Goal: Transaction & Acquisition: Book appointment/travel/reservation

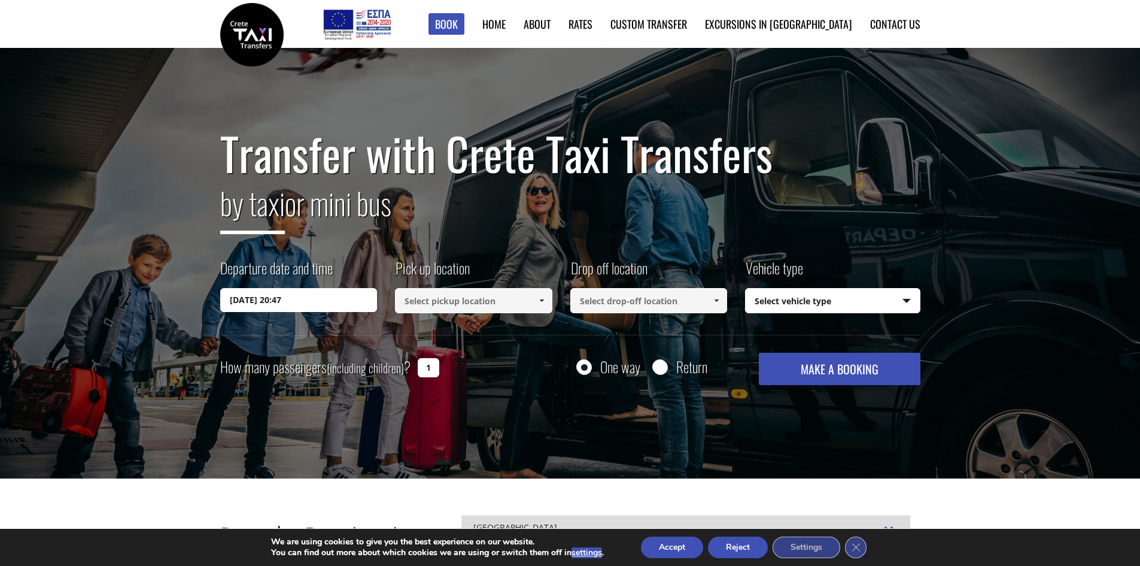
click at [324, 307] on input "24/09/2025 20:47" at bounding box center [298, 300] width 157 height 24
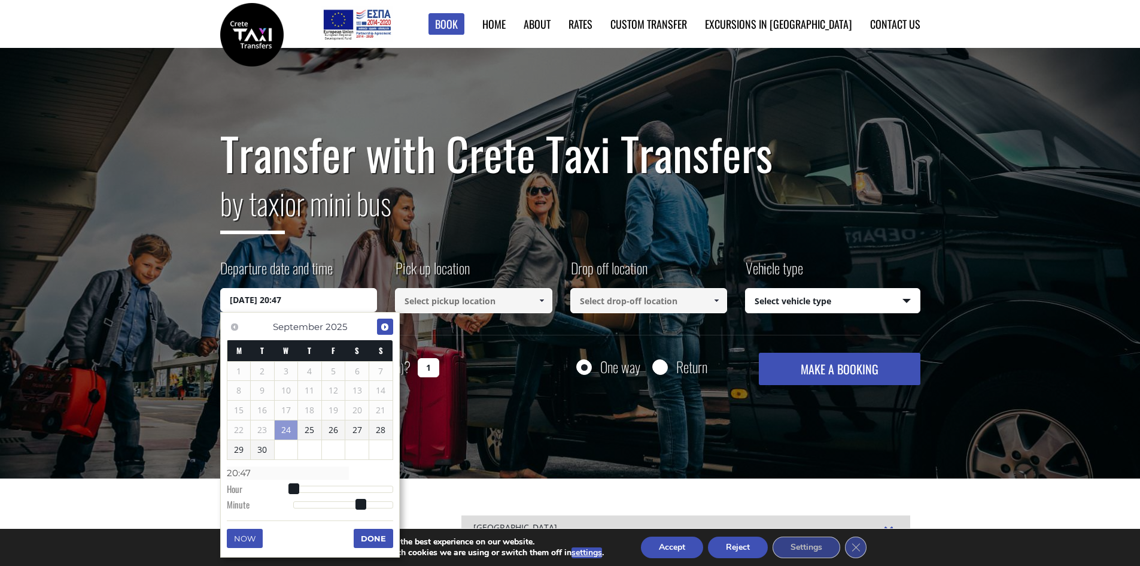
click at [383, 324] on span "Next" at bounding box center [385, 327] width 10 height 10
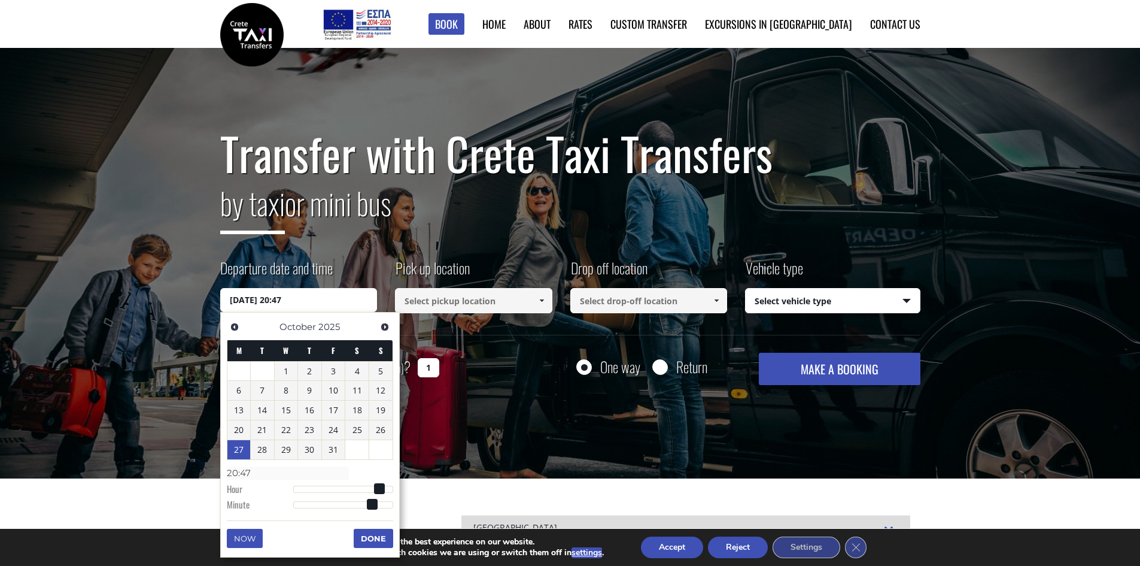
click at [242, 455] on link "27" at bounding box center [238, 449] width 23 height 19
type input "27/10/2025 01:00"
type input "01:00"
type input "27/10/2025 03:00"
type input "03:00"
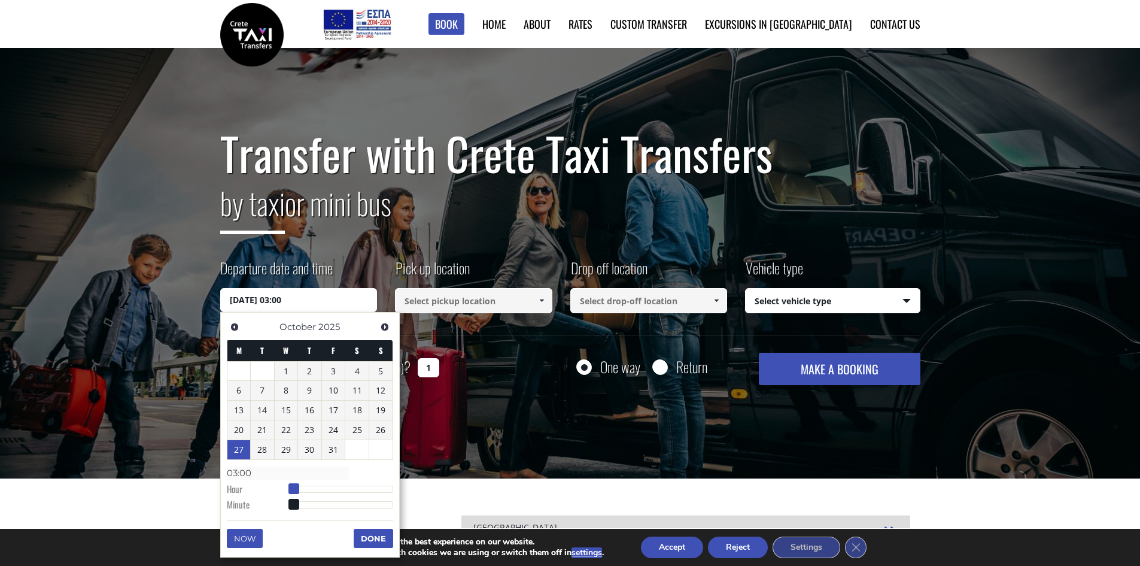
type input "27/10/2025 04:00"
type input "04:00"
type input "27/10/2025 05:00"
type input "05:00"
type input "27/10/2025 06:00"
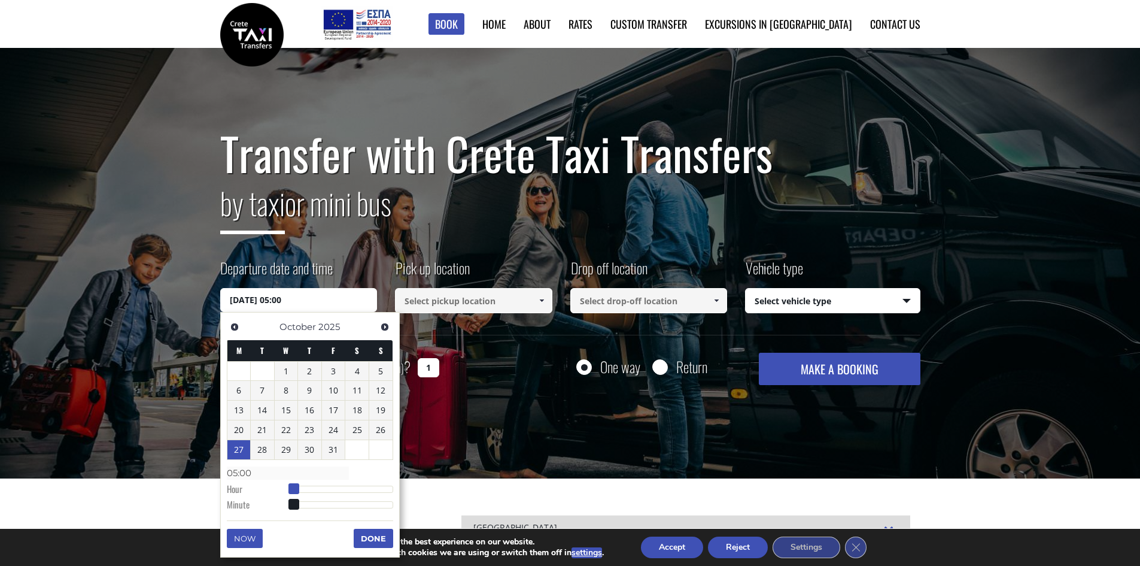
type input "06:00"
type input "27/10/2025 07:00"
type input "07:00"
type input "27/10/2025 08:00"
type input "08:00"
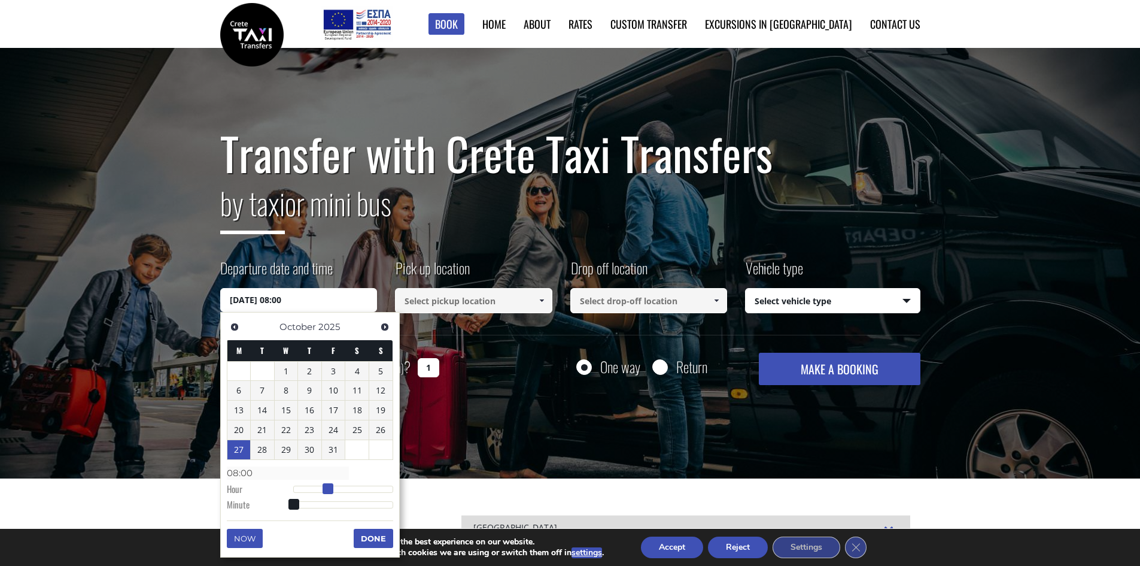
type input "27/10/2025 09:00"
type input "09:00"
type input "27/10/2025 10:00"
type input "10:00"
type input "27/10/2025 11:00"
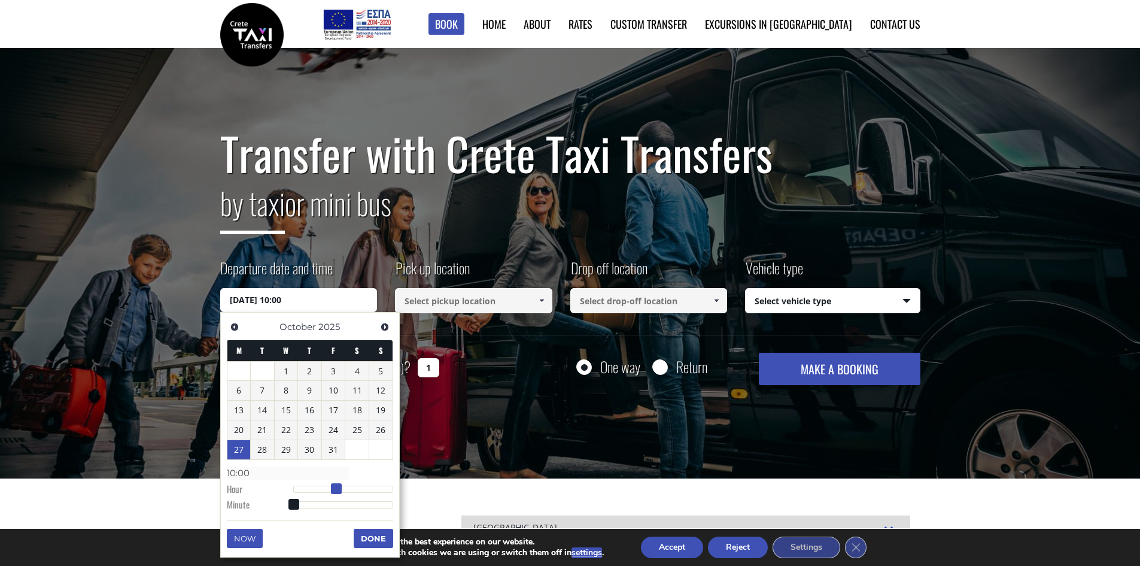
type input "11:00"
type input "27/10/2025 12:00"
type input "12:00"
type input "27/10/2025 13:00"
type input "13:00"
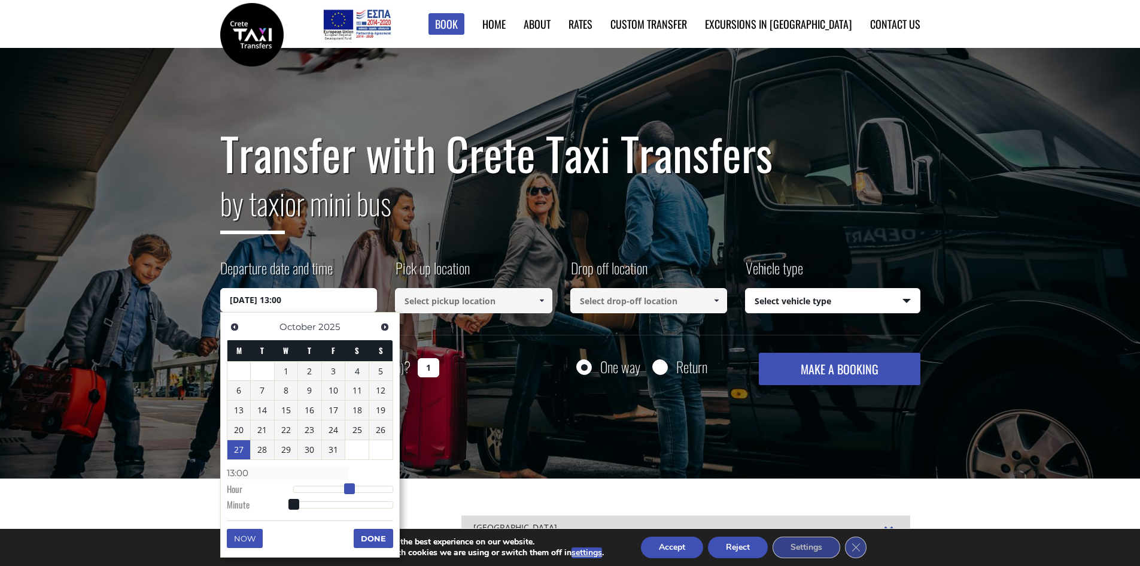
type input "27/10/2025 14:00"
type input "14:00"
type input "27/10/2025 15:00"
type input "15:00"
type input "[DATE] 16:00"
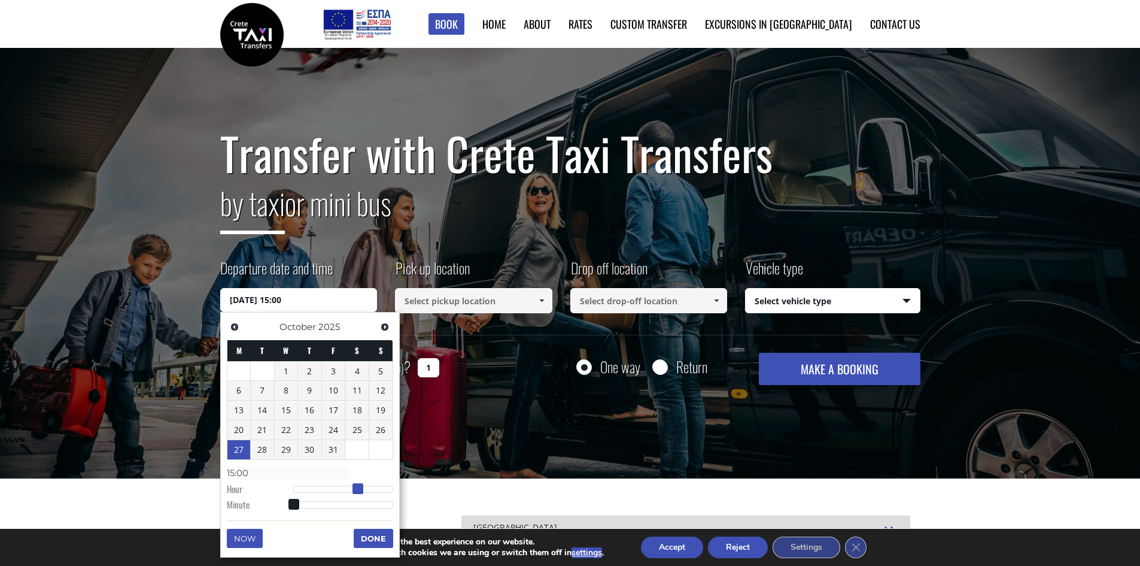
type input "16:00"
drag, startPoint x: 297, startPoint y: 489, endPoint x: 367, endPoint y: 489, distance: 70.6
click at [367, 489] on span at bounding box center [362, 488] width 11 height 11
click at [370, 543] on button "Done" at bounding box center [374, 538] width 40 height 19
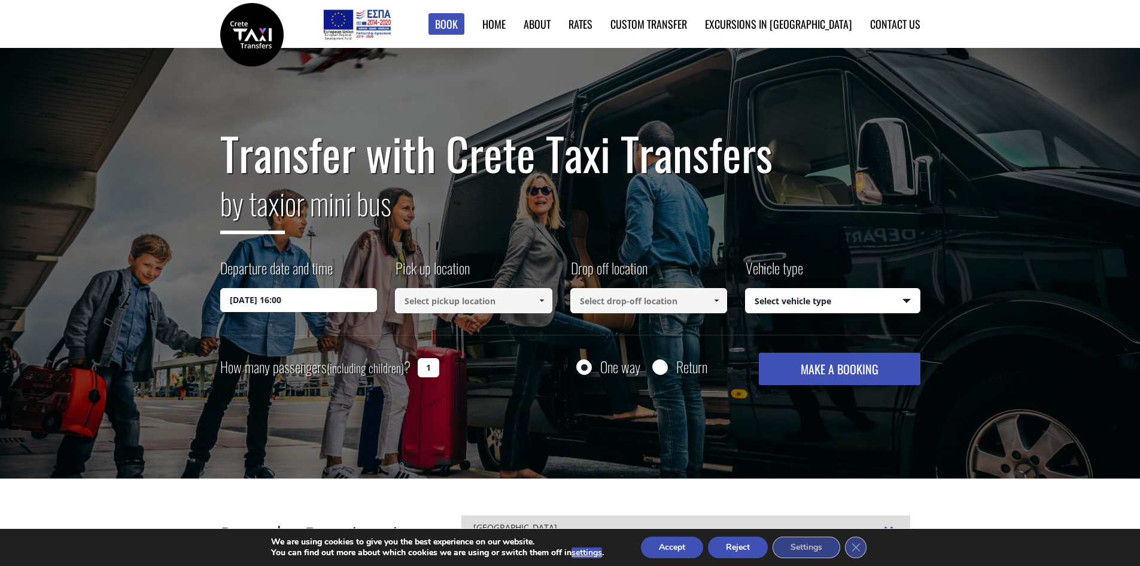
click at [457, 302] on input at bounding box center [473, 300] width 157 height 25
type input "k"
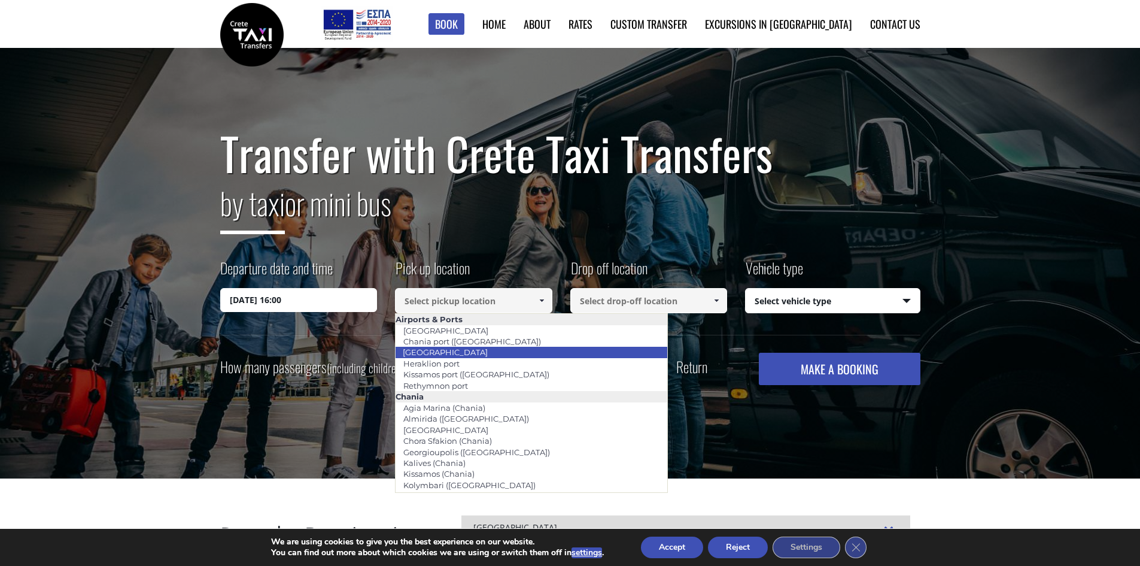
click at [450, 354] on link "[GEOGRAPHIC_DATA]" at bounding box center [445, 352] width 101 height 17
type input "[GEOGRAPHIC_DATA]"
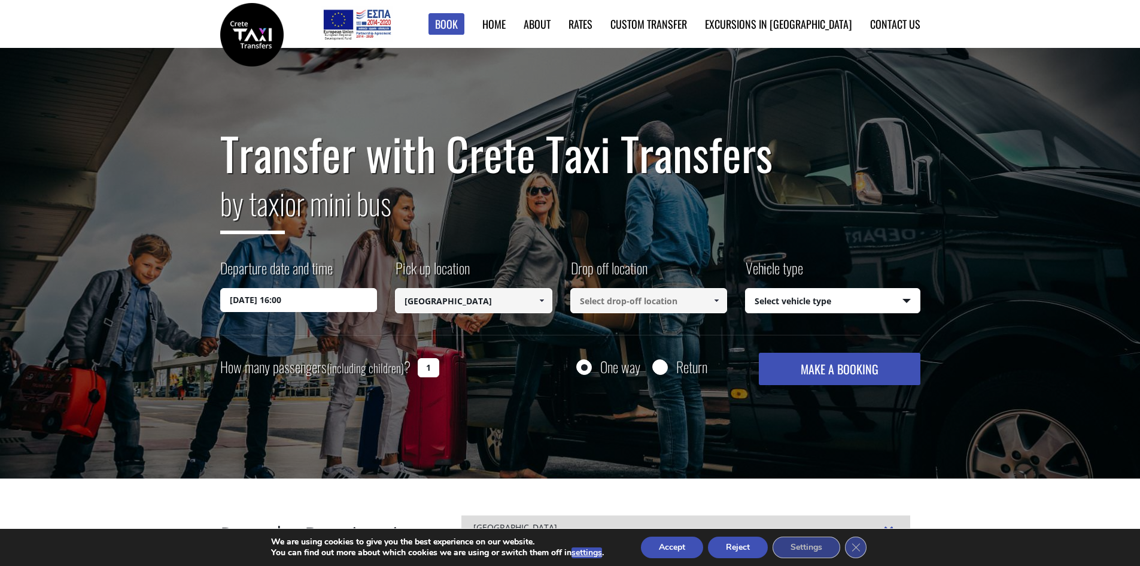
click at [588, 309] on input at bounding box center [648, 300] width 157 height 25
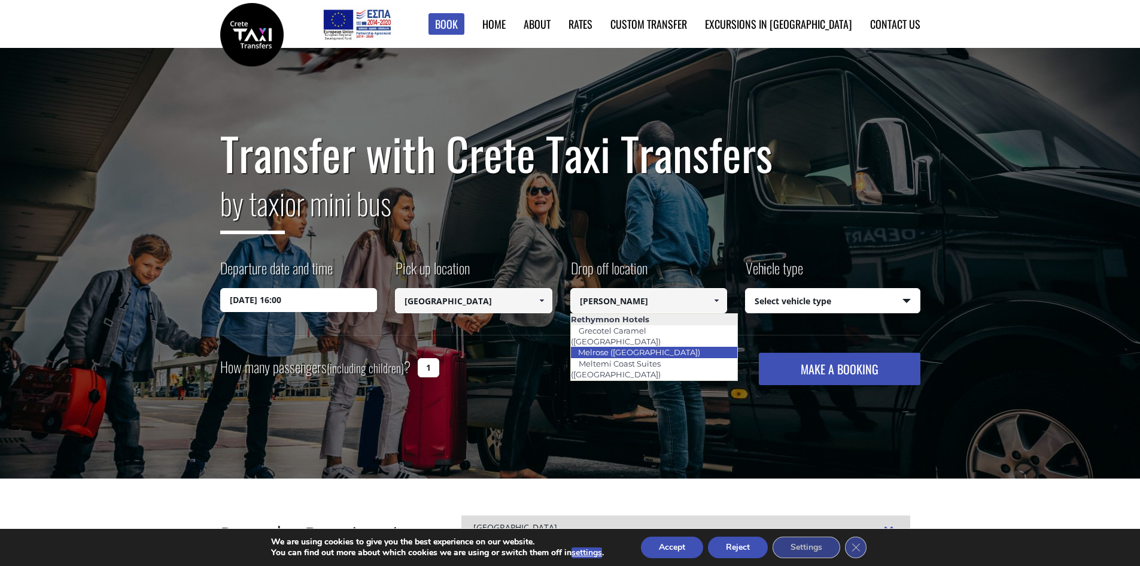
click at [598, 344] on link "Melrose ([GEOGRAPHIC_DATA])" at bounding box center [639, 352] width 138 height 17
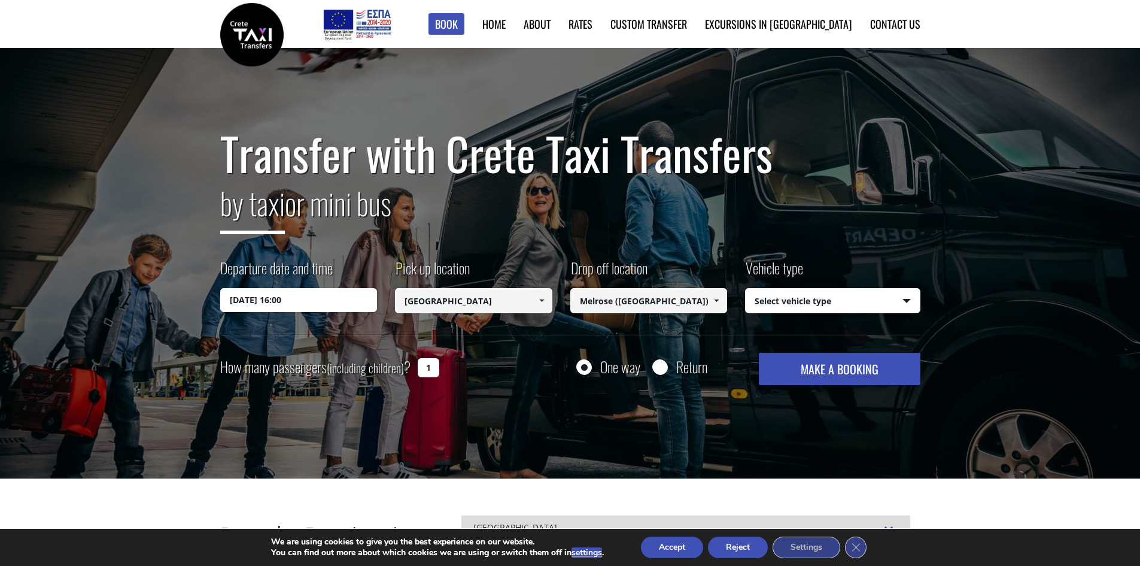
type input "Melrose ([GEOGRAPHIC_DATA])"
click at [785, 303] on select "Select vehicle type Taxi (4 passengers) Mercedes E Class Mini Van (7 passengers…" at bounding box center [833, 300] width 174 height 25
select select "540"
click at [746, 288] on select "Select vehicle type Taxi (4 passengers) Mercedes E Class Mini Van (7 passengers…" at bounding box center [833, 300] width 174 height 25
click at [655, 371] on input "Return" at bounding box center [659, 367] width 15 height 15
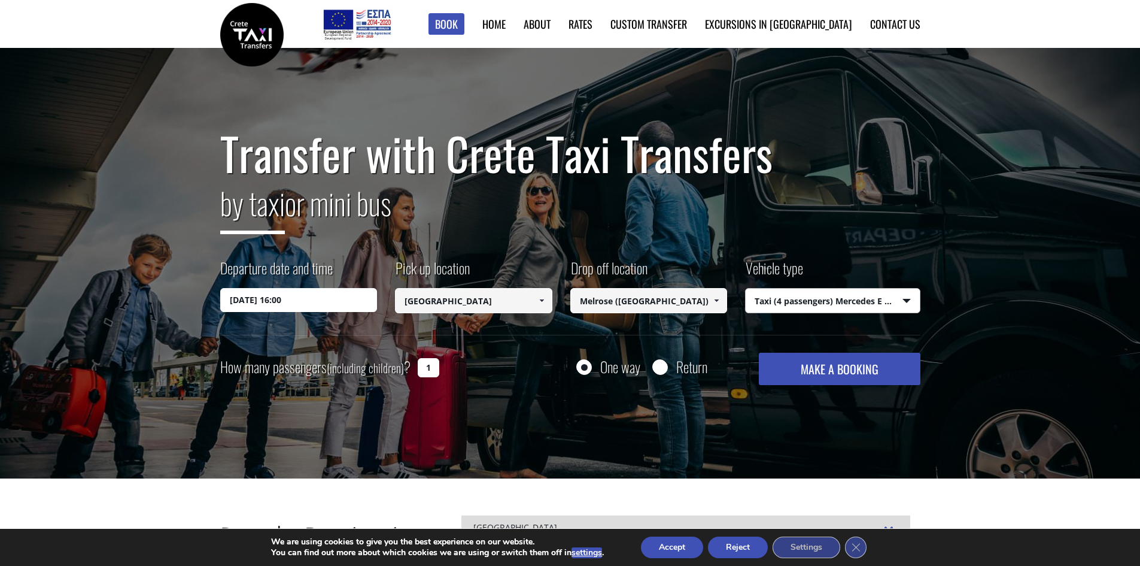
radio input "true"
type input "Melrose ([GEOGRAPHIC_DATA])"
type input "[GEOGRAPHIC_DATA]"
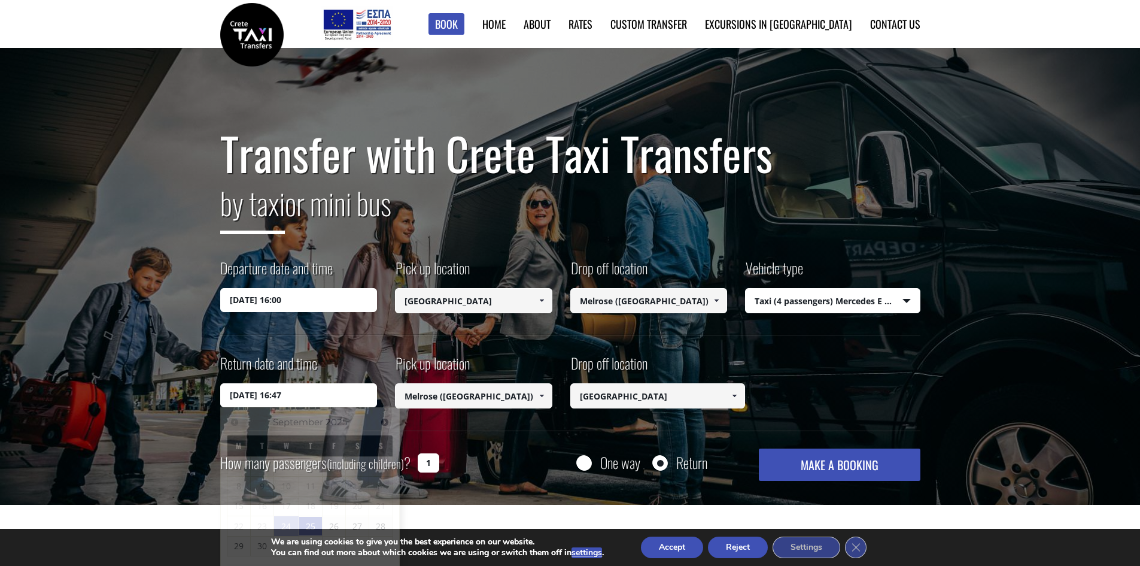
click at [296, 396] on input "25/09/2025 16:47" at bounding box center [298, 395] width 157 height 24
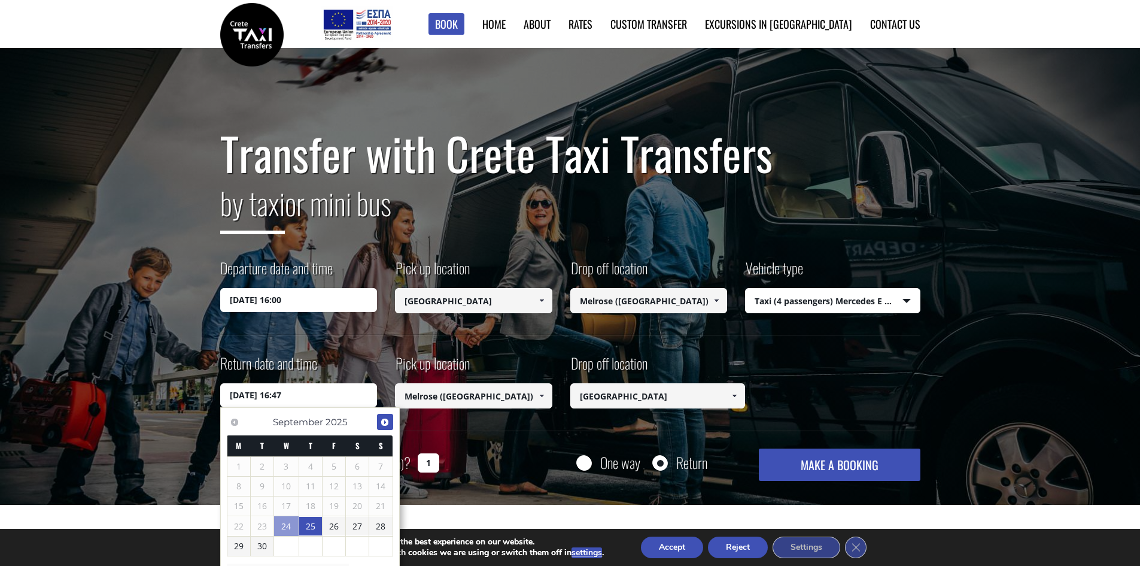
click at [387, 421] on span "Next" at bounding box center [385, 422] width 10 height 10
click at [384, 424] on span "Next" at bounding box center [385, 422] width 10 height 10
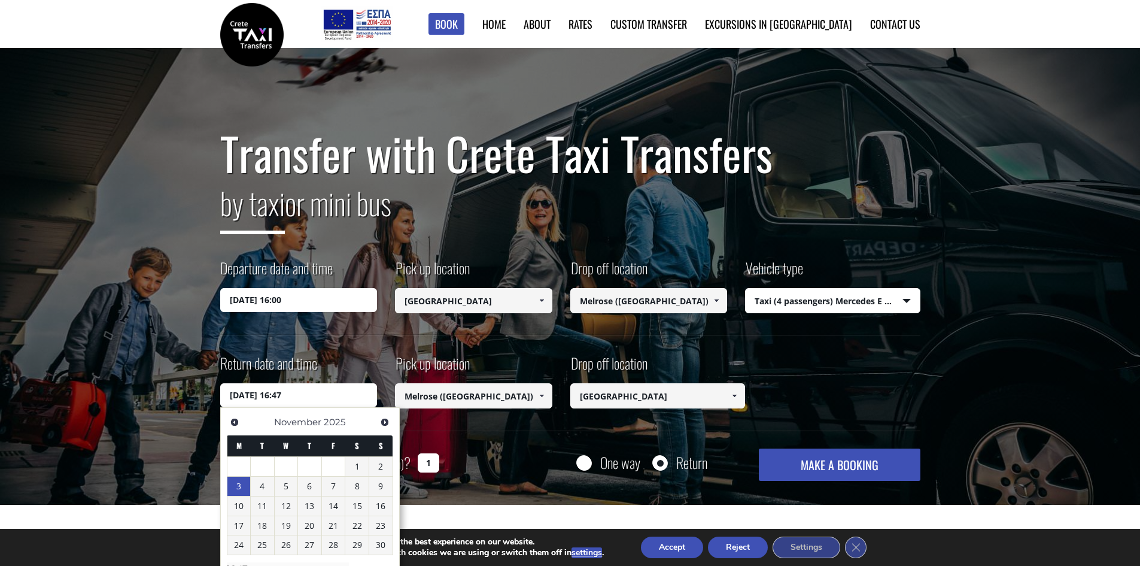
click at [235, 494] on link "3" at bounding box center [238, 485] width 23 height 19
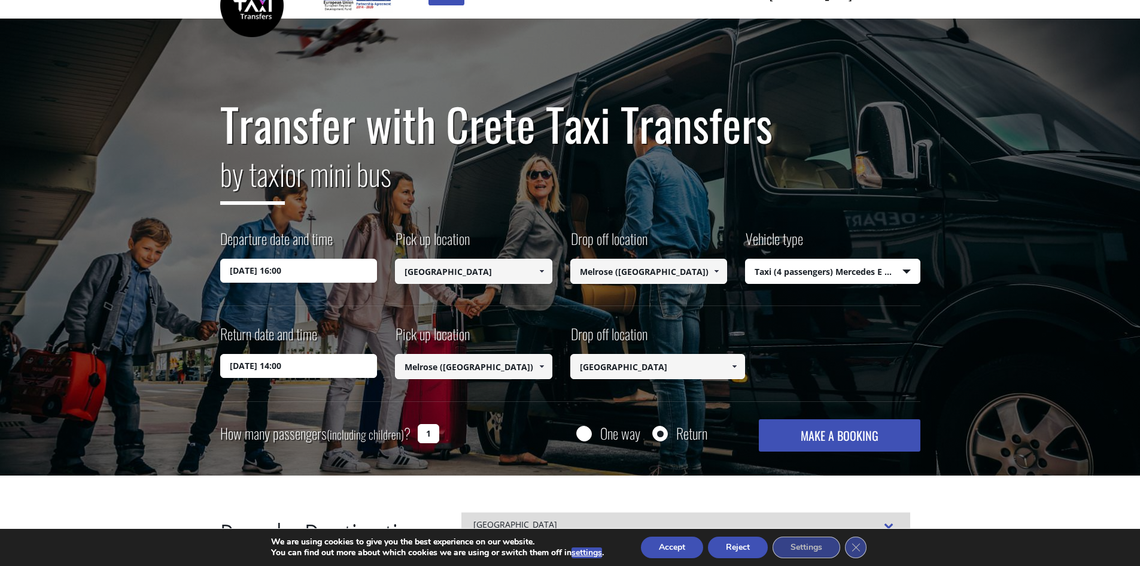
scroll to position [110, 0]
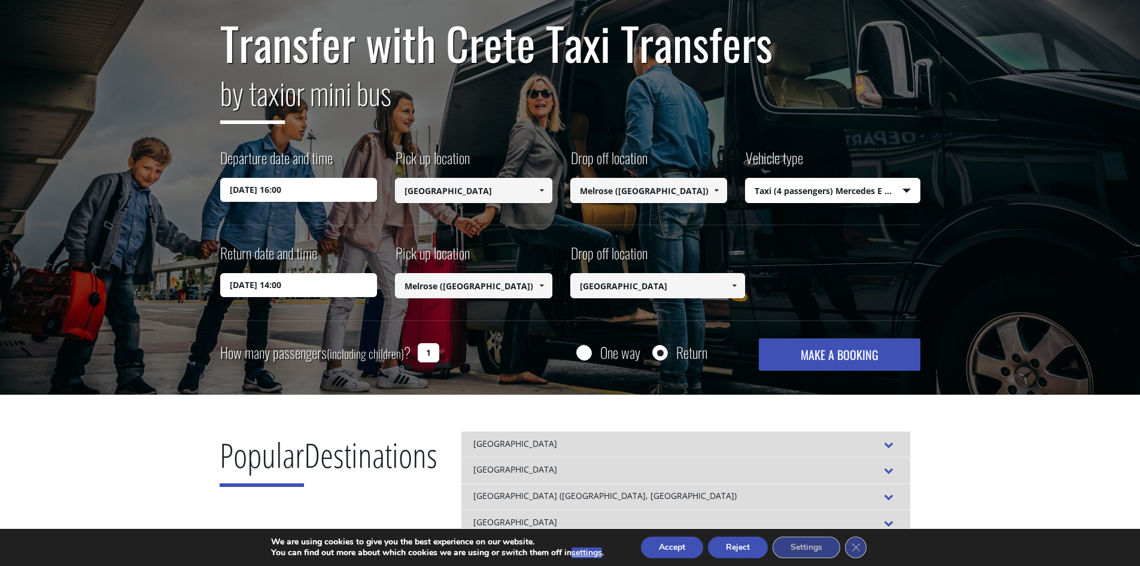
type input "[DATE] 14:00"
click at [795, 362] on button "MAKE A BOOKING" at bounding box center [839, 354] width 161 height 32
click at [432, 355] on input "1" at bounding box center [429, 352] width 22 height 19
type input "3"
click at [782, 196] on select "Select vehicle type Taxi (4 passengers) Mercedes E Class Mini Van (7 passengers…" at bounding box center [833, 190] width 174 height 25
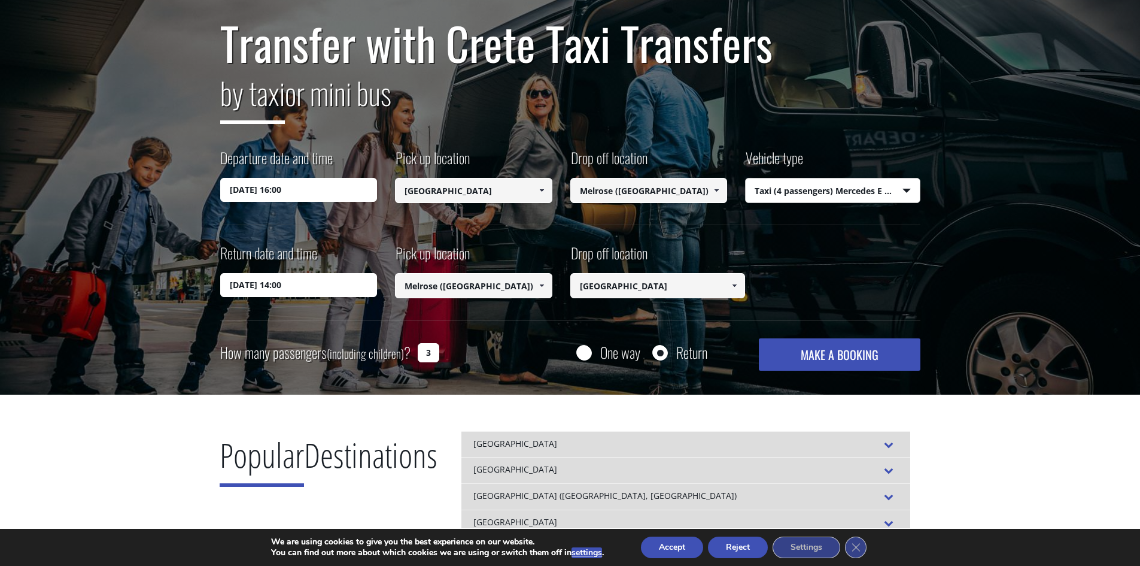
click at [782, 196] on select "Select vehicle type Taxi (4 passengers) Mercedes E Class Mini Van (7 passengers…" at bounding box center [833, 190] width 174 height 25
click at [815, 360] on button "MAKE A BOOKING" at bounding box center [839, 354] width 161 height 32
